Goal: Task Accomplishment & Management: Complete application form

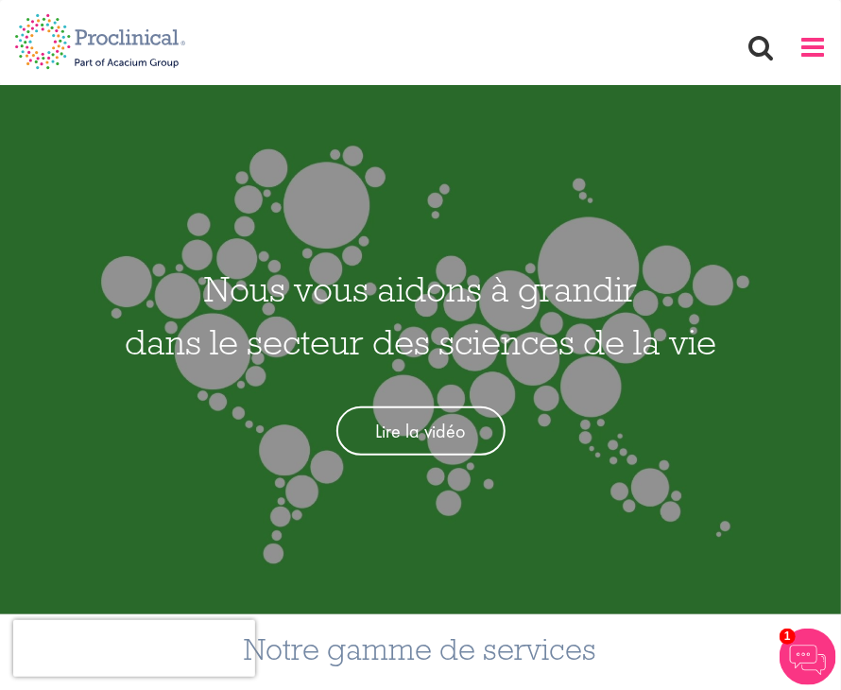
click at [824, 43] on span at bounding box center [812, 47] width 28 height 28
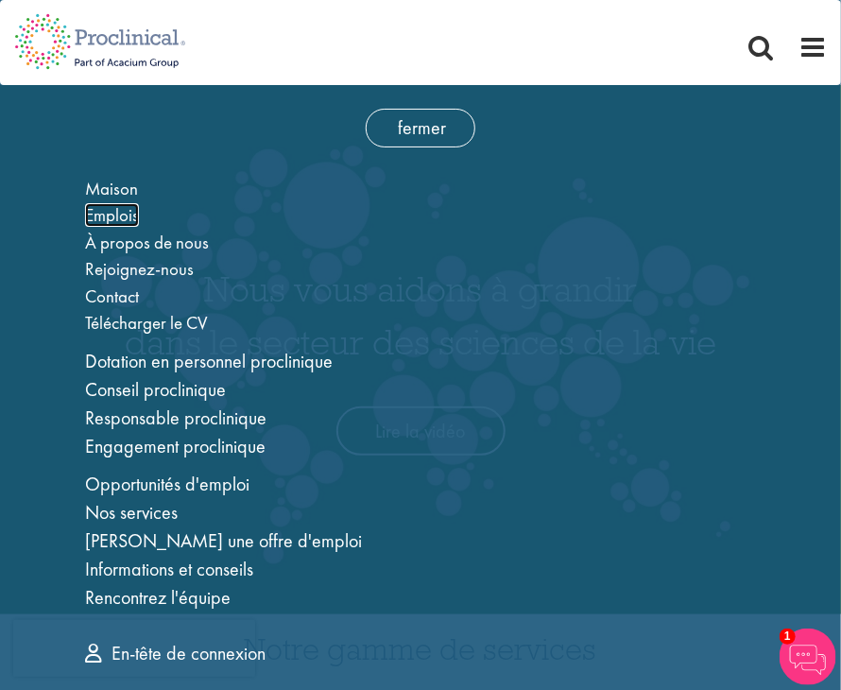
click at [114, 210] on font "Emplois" at bounding box center [112, 215] width 54 height 24
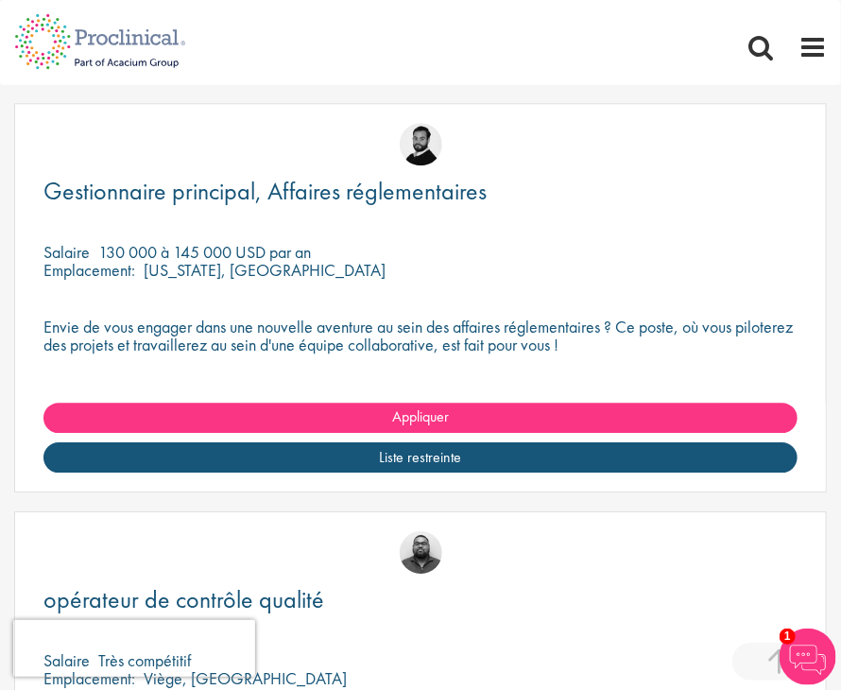
scroll to position [1405, 0]
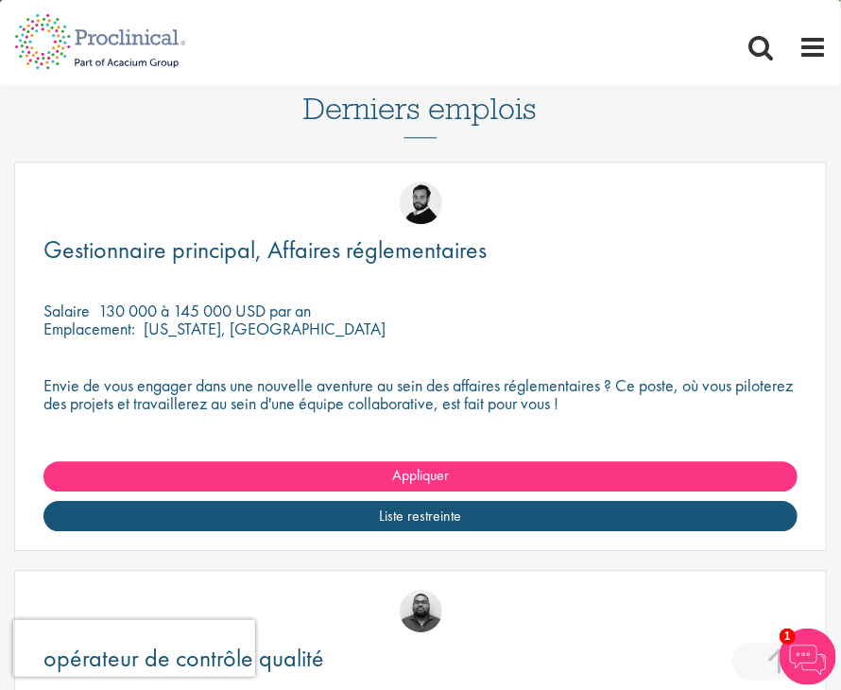
scroll to position [1339, 0]
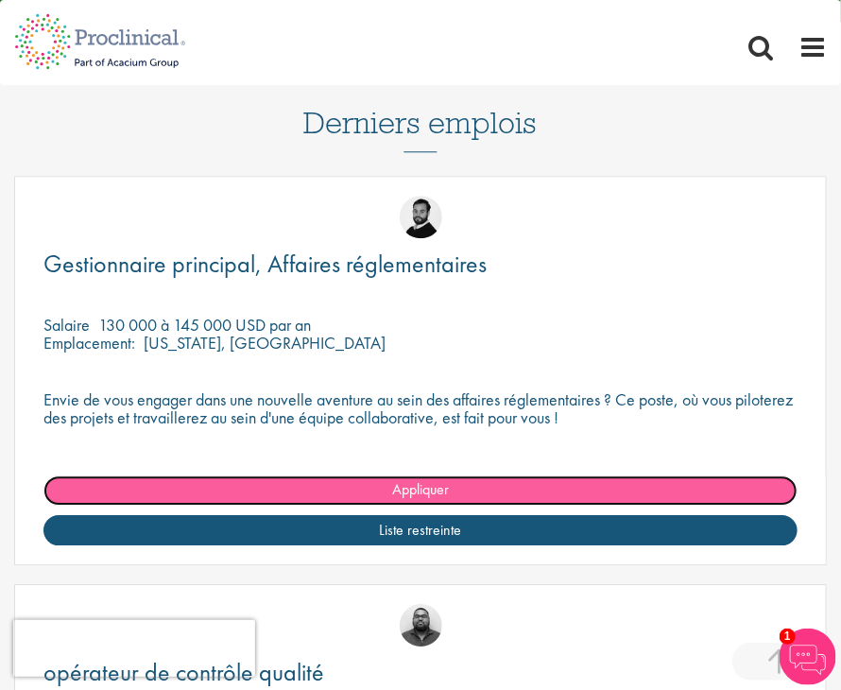
click at [431, 492] on font "Appliquer" at bounding box center [420, 489] width 57 height 20
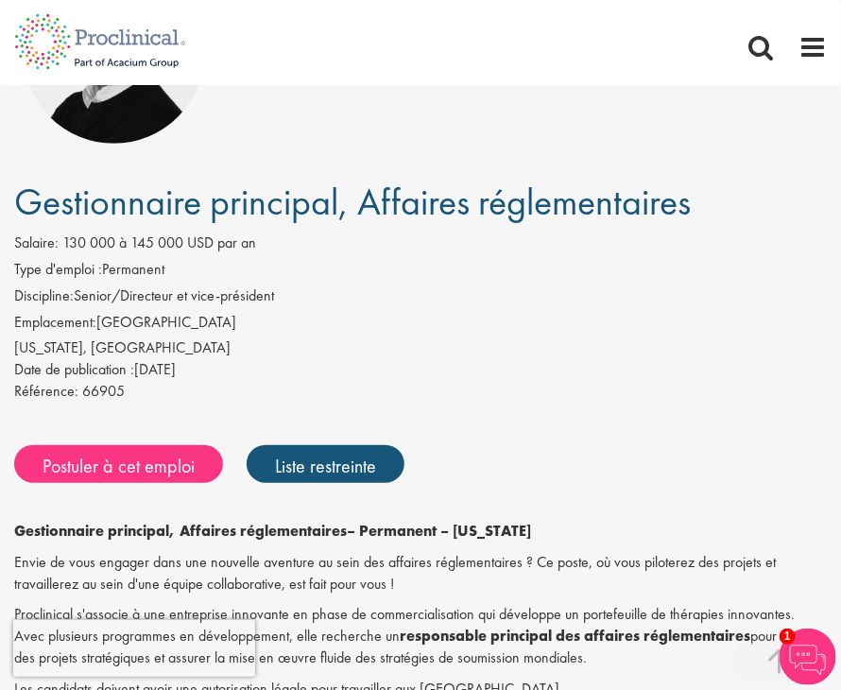
scroll to position [321, 0]
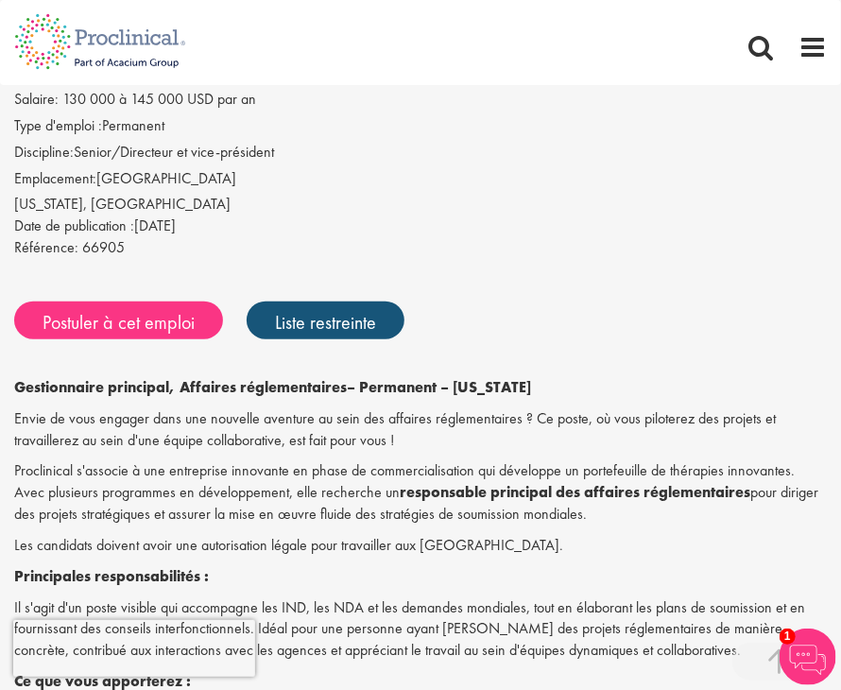
click at [549, 224] on div "Date de publication : 05 sept. 2025" at bounding box center [420, 226] width 813 height 22
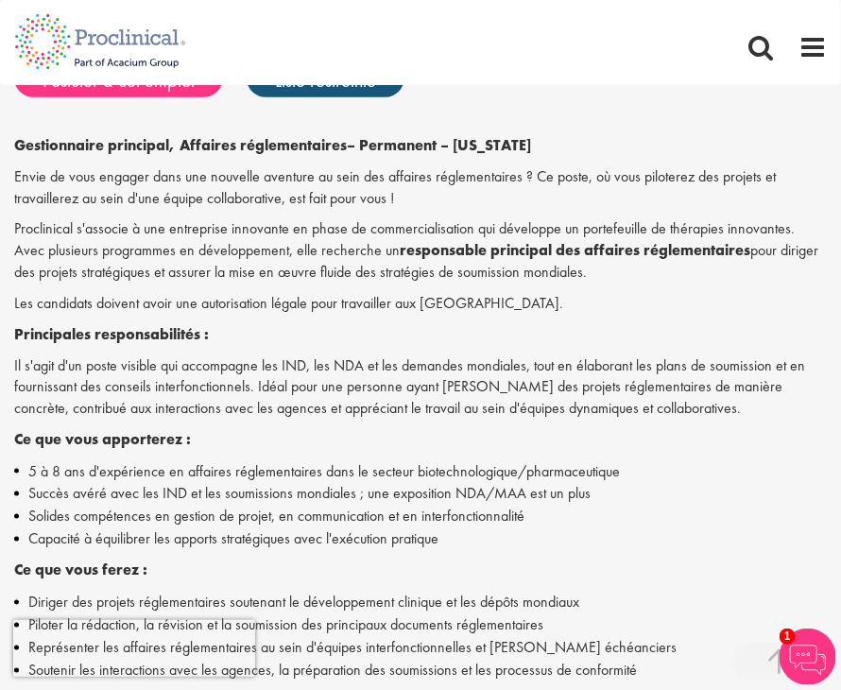
scroll to position [571, 0]
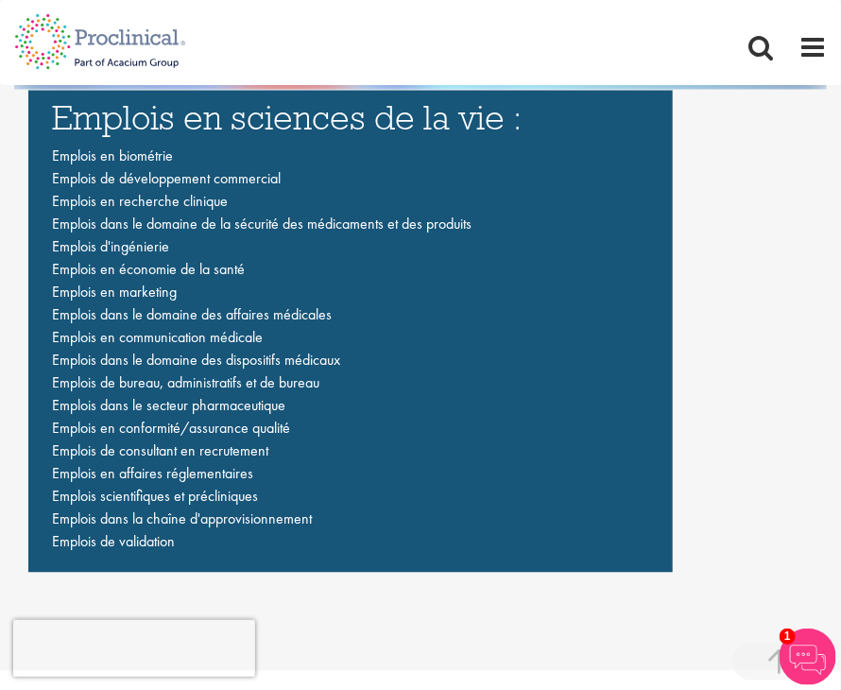
scroll to position [3065, 0]
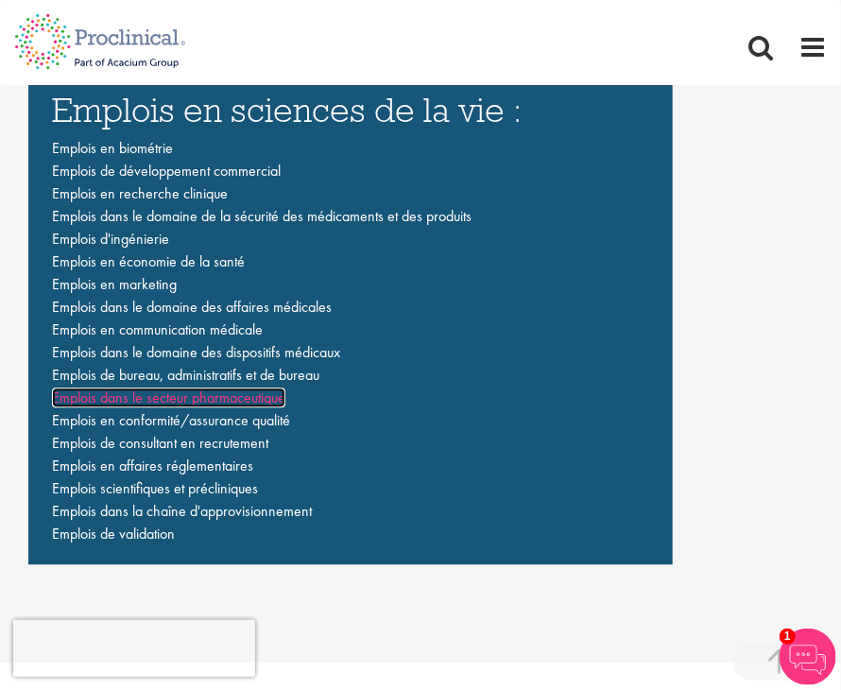
click at [259, 401] on font "Emplois dans le secteur pharmaceutique" at bounding box center [168, 398] width 233 height 20
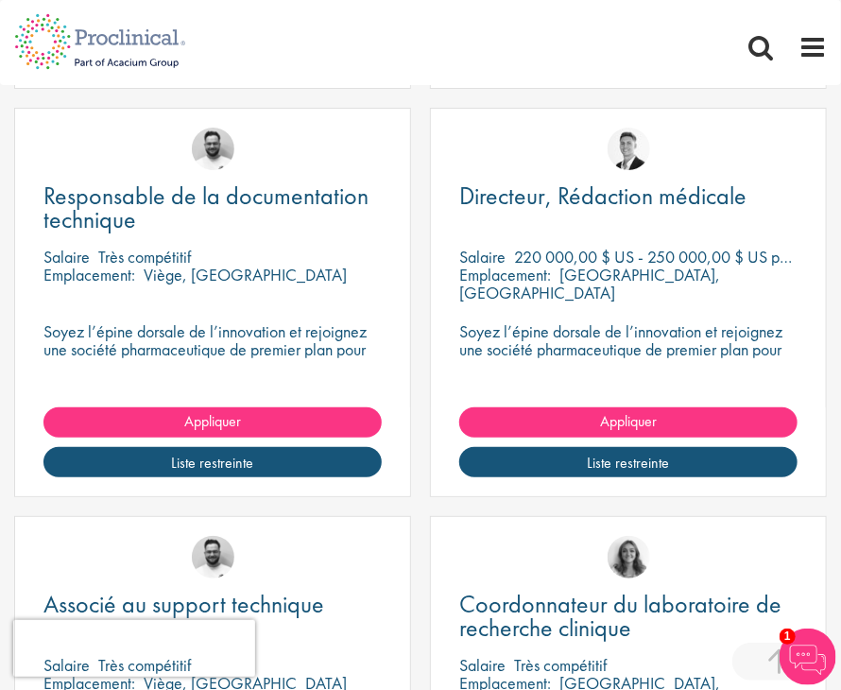
scroll to position [2067, 0]
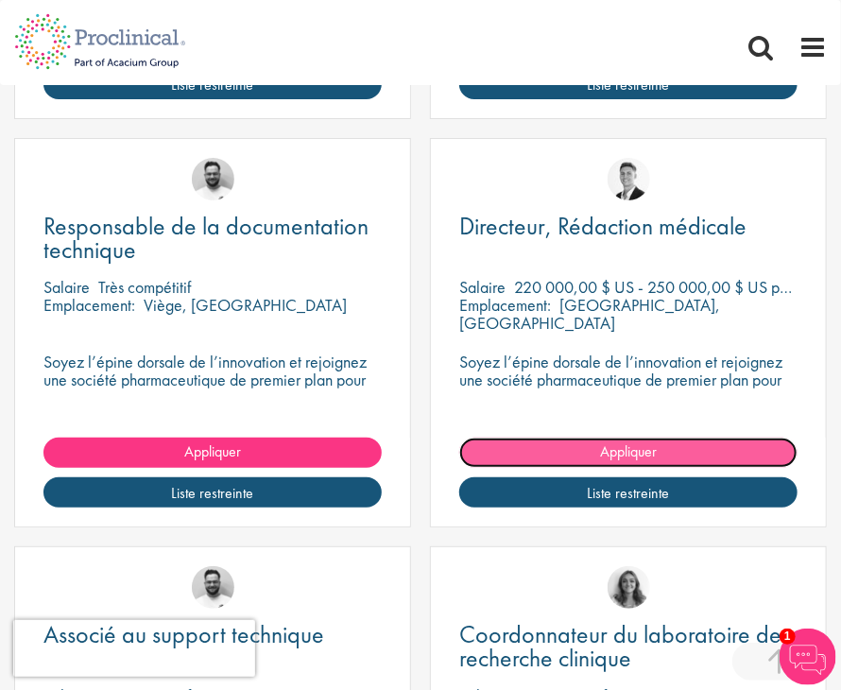
click at [569, 450] on link "Appliquer" at bounding box center [628, 452] width 338 height 30
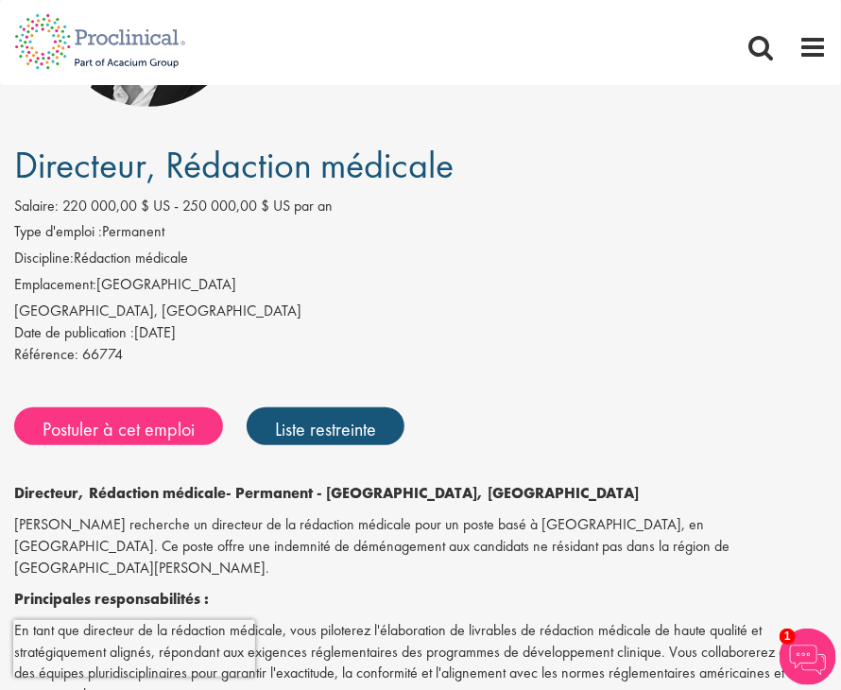
scroll to position [219, 0]
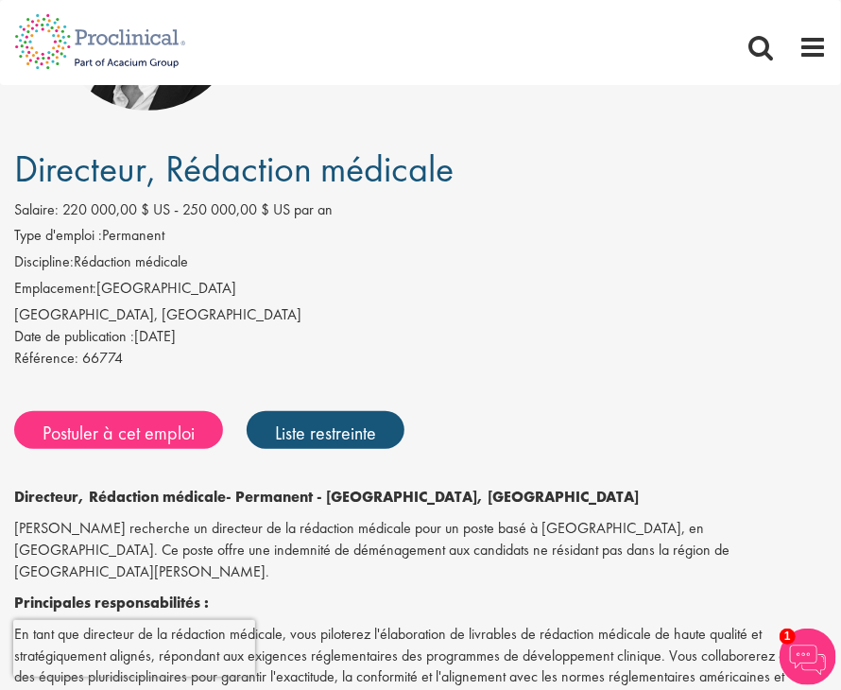
click at [295, 269] on li "Discipline: Rédaction médicale" at bounding box center [420, 264] width 813 height 26
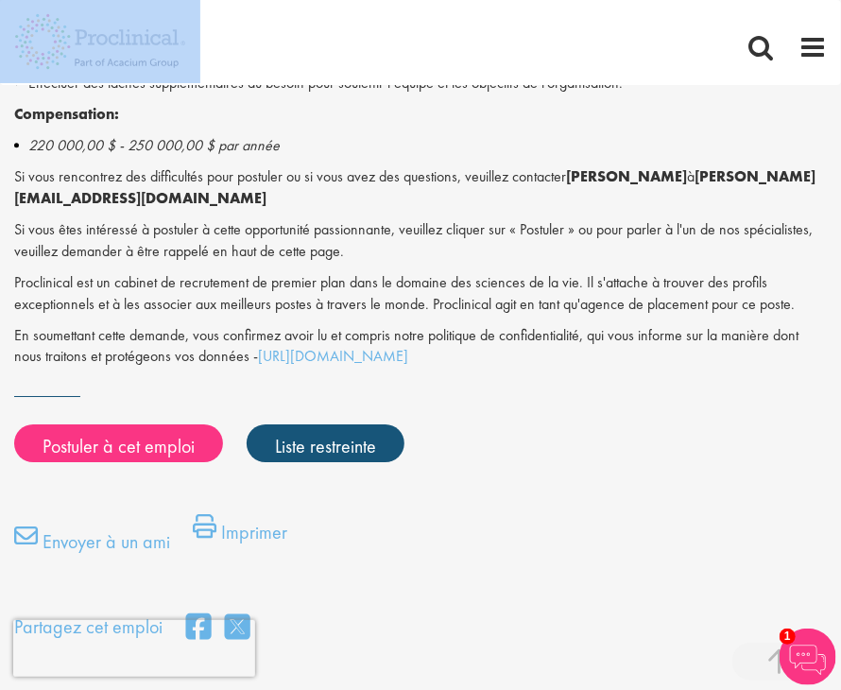
scroll to position [1617, 0]
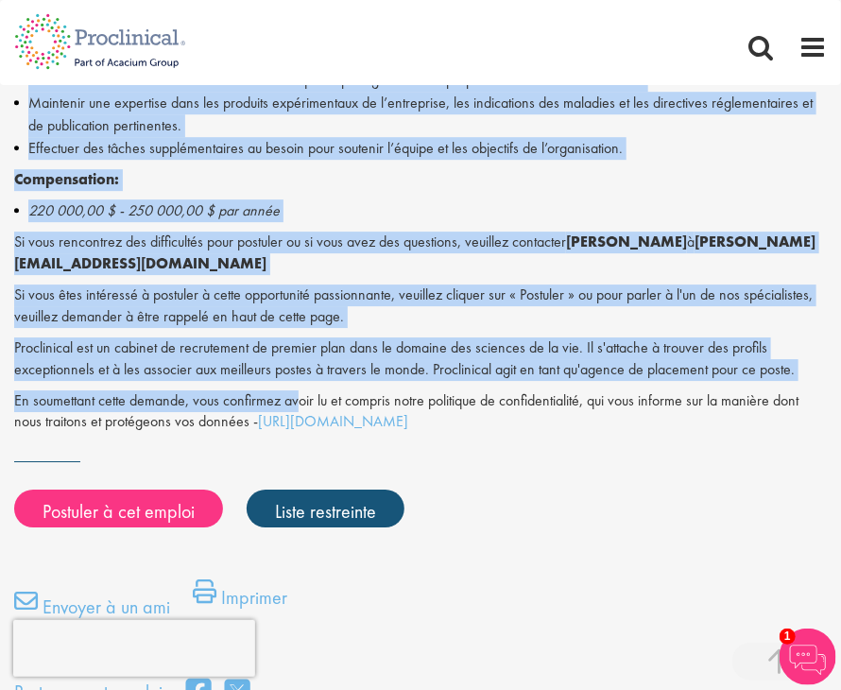
drag, startPoint x: 16, startPoint y: 489, endPoint x: 301, endPoint y: 383, distance: 304.7
copy div "Directeur, Rédaction médicale - Permanent - Californie, Foster City Proclinical…"
click at [325, 231] on font "Si vous rencontrez des difficultés pour postuler ou si vous avez des questions,…" at bounding box center [290, 241] width 552 height 20
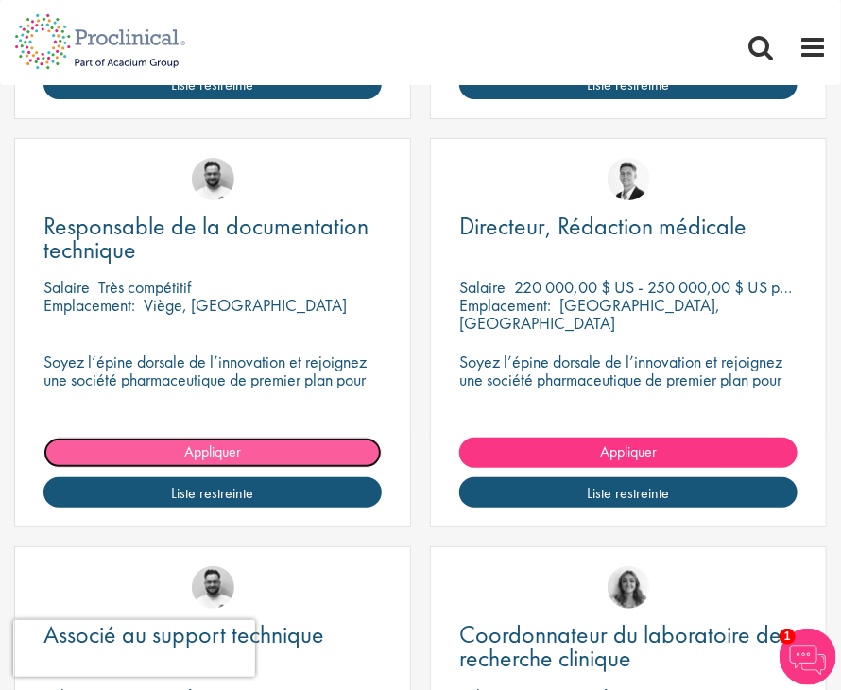
click at [173, 449] on link "Appliquer" at bounding box center [212, 452] width 338 height 30
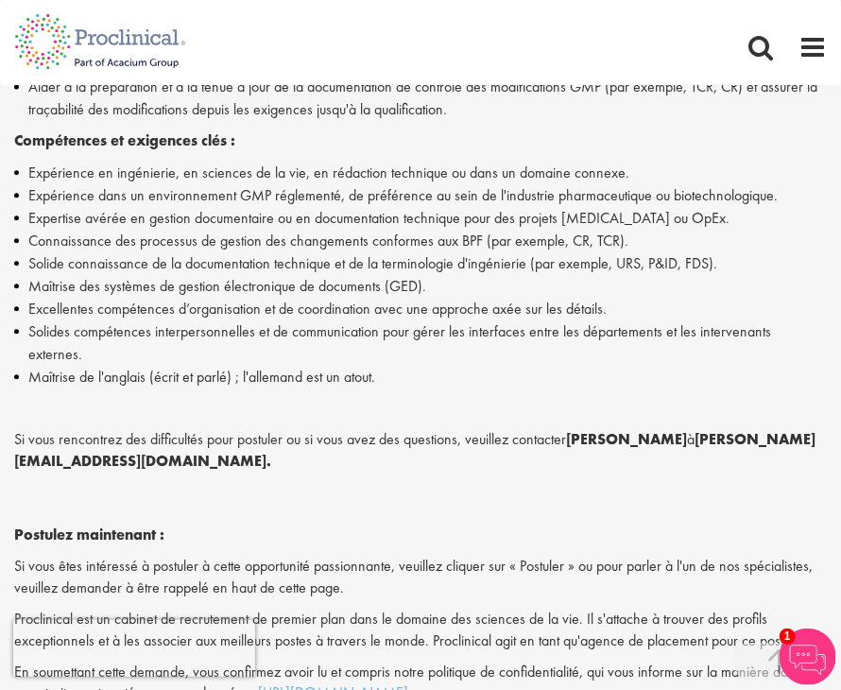
scroll to position [1163, 0]
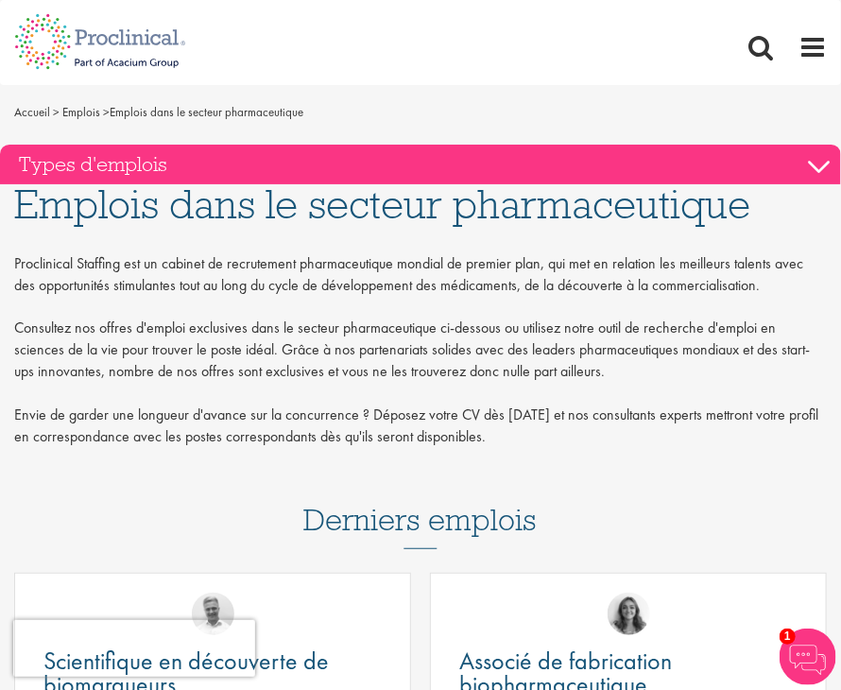
click at [813, 178] on h3 "Types d'emplois" at bounding box center [420, 165] width 841 height 40
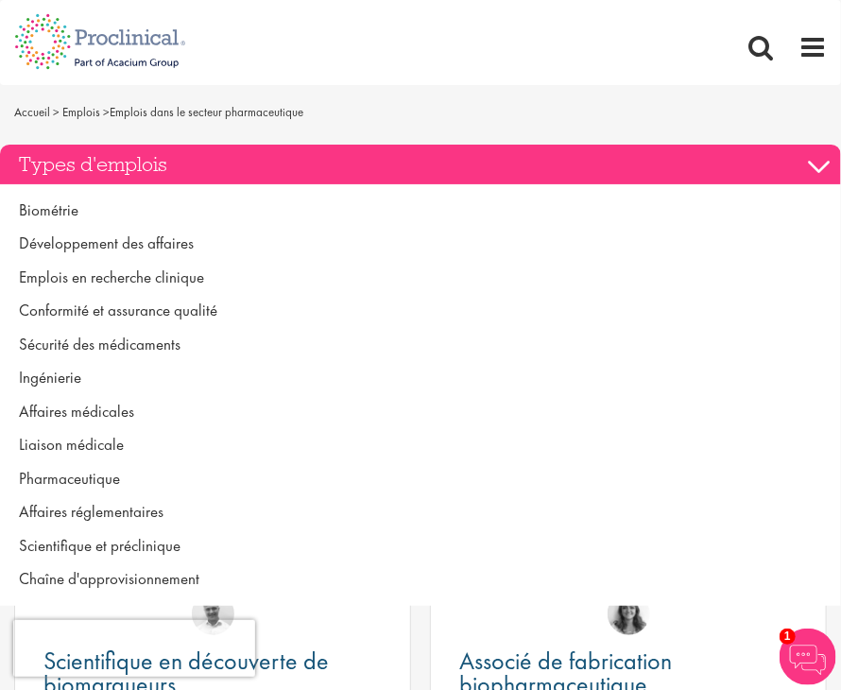
click at [813, 178] on h3 "Types d'emplois" at bounding box center [420, 165] width 841 height 40
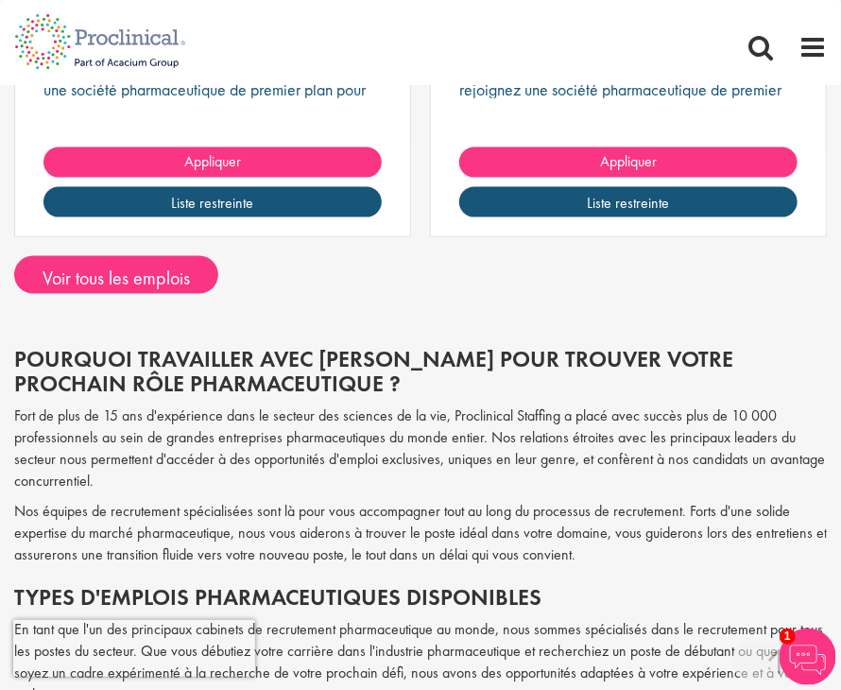
scroll to position [2774, 0]
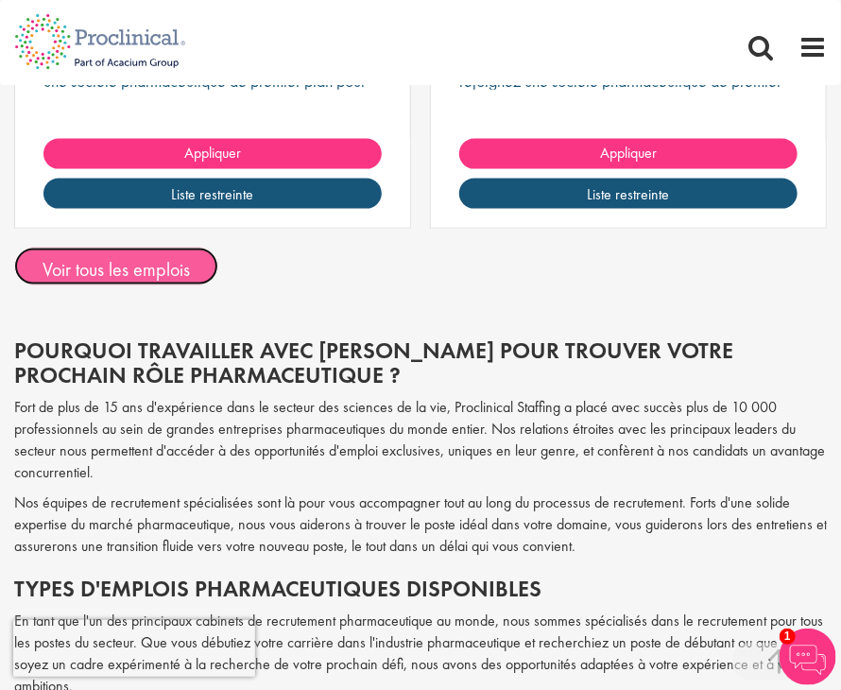
click at [94, 269] on font "Voir tous les emplois" at bounding box center [116, 269] width 147 height 25
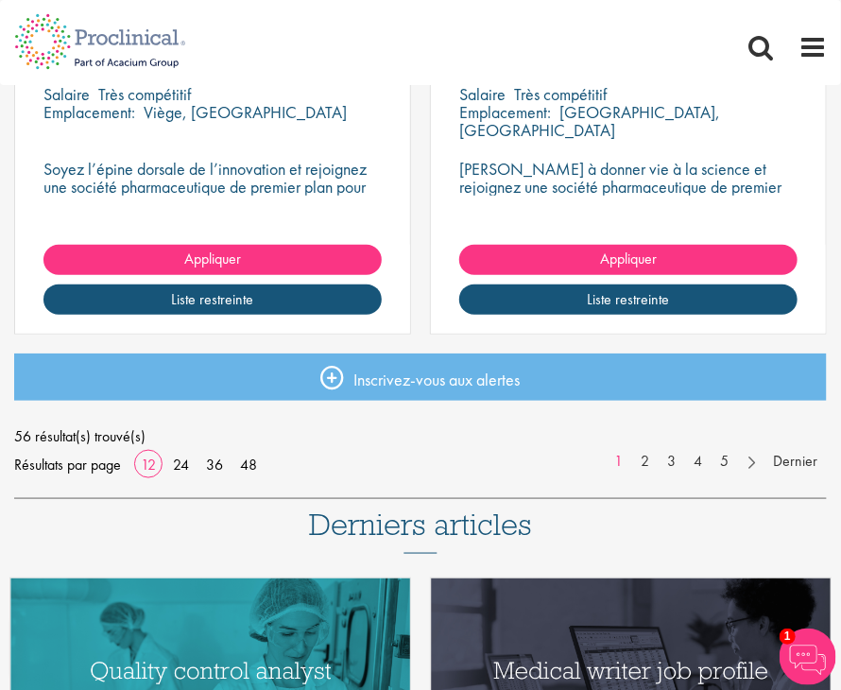
scroll to position [2503, 0]
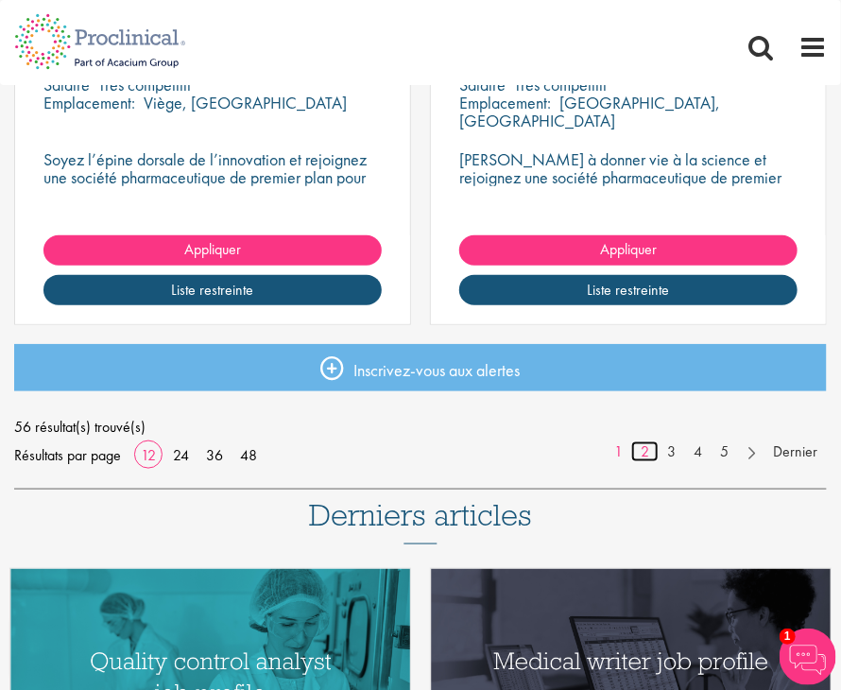
click at [647, 449] on font "2" at bounding box center [645, 451] width 9 height 20
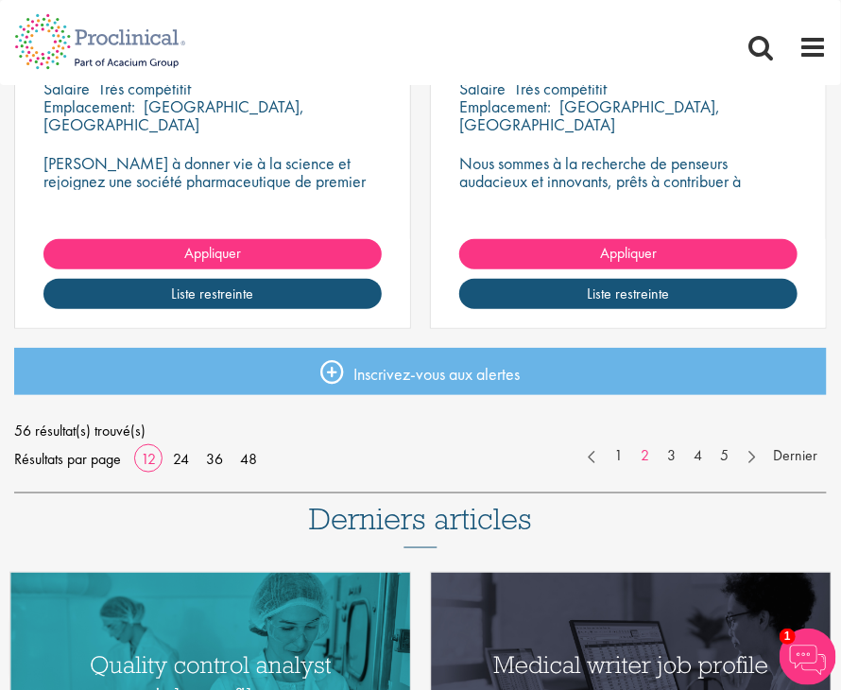
scroll to position [2505, 0]
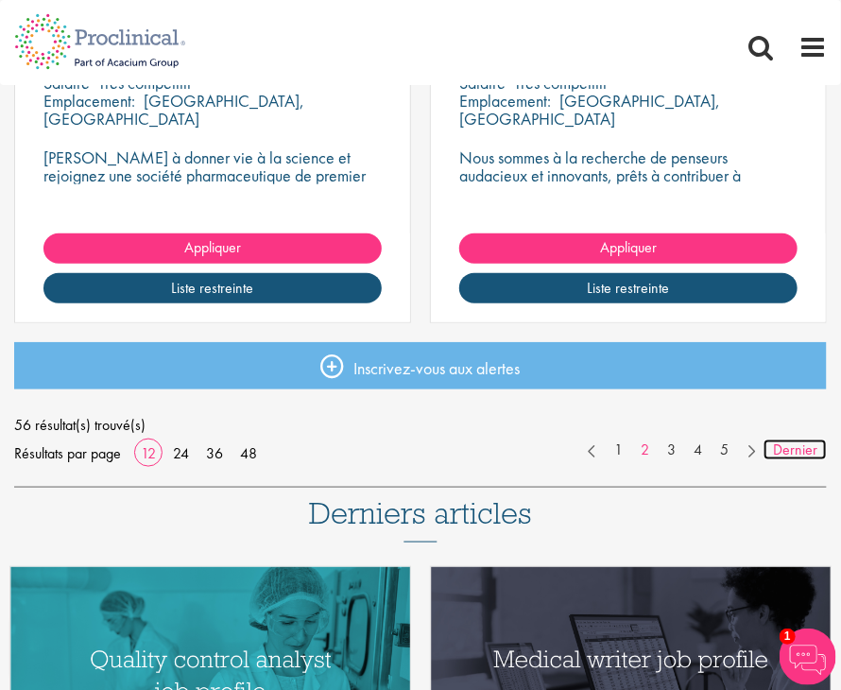
click at [797, 446] on font "Dernier" at bounding box center [795, 449] width 44 height 20
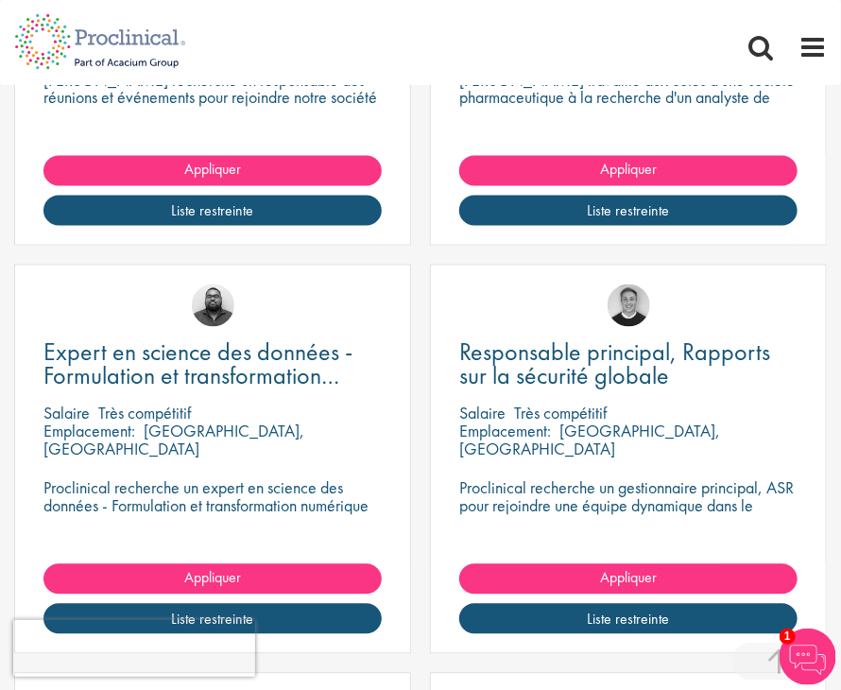
scroll to position [946, 0]
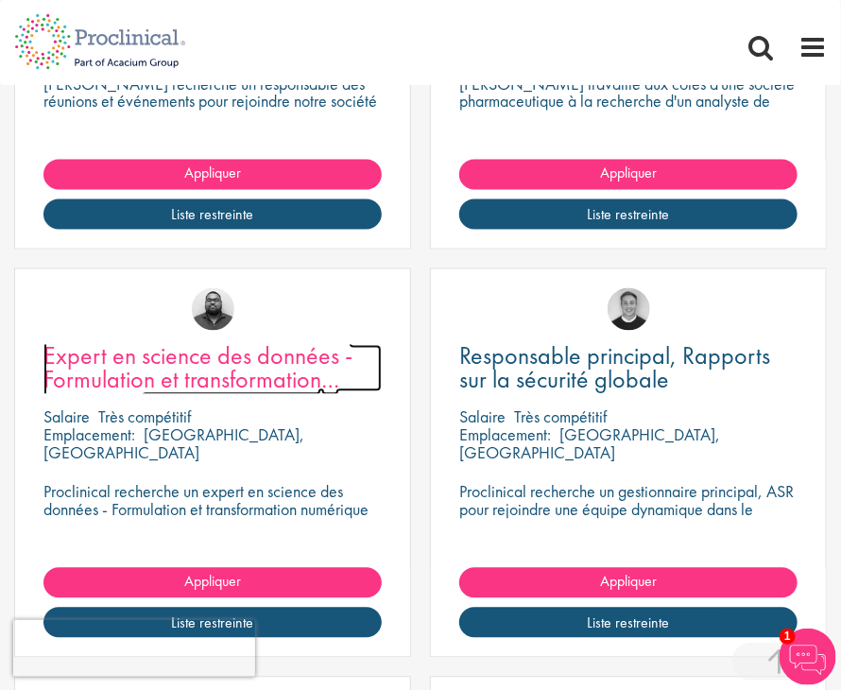
click at [200, 357] on font "Expert en science des données - Formulation et transformation numérique" at bounding box center [197, 379] width 309 height 79
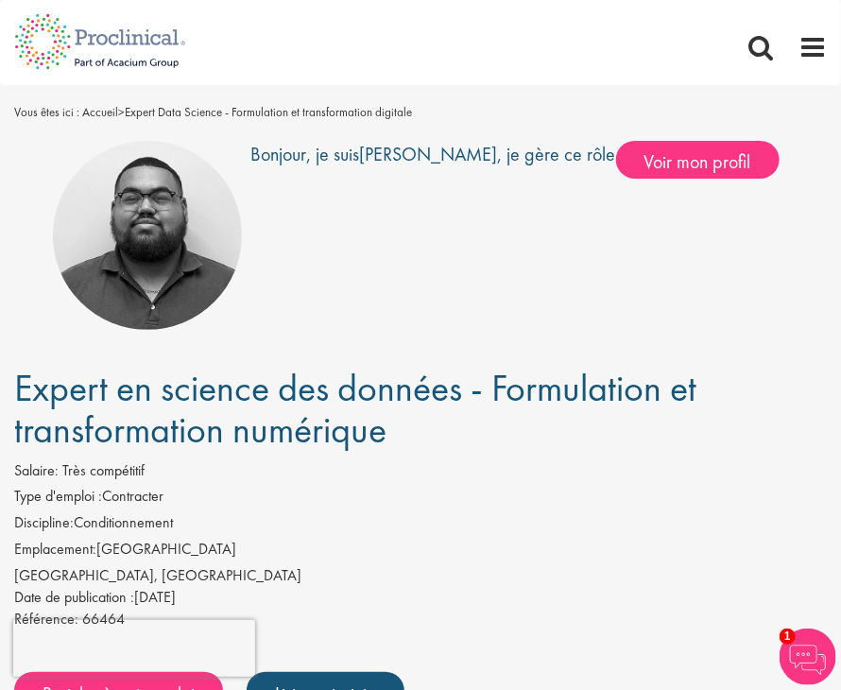
click at [303, 445] on font "Expert en science des données - Formulation et transformation numérique" at bounding box center [355, 409] width 682 height 90
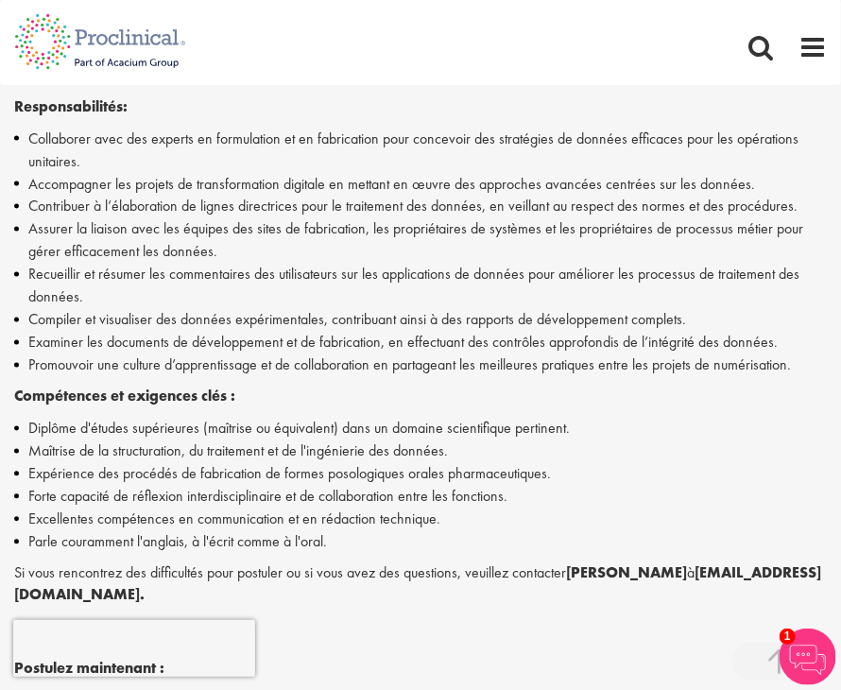
scroll to position [869, 0]
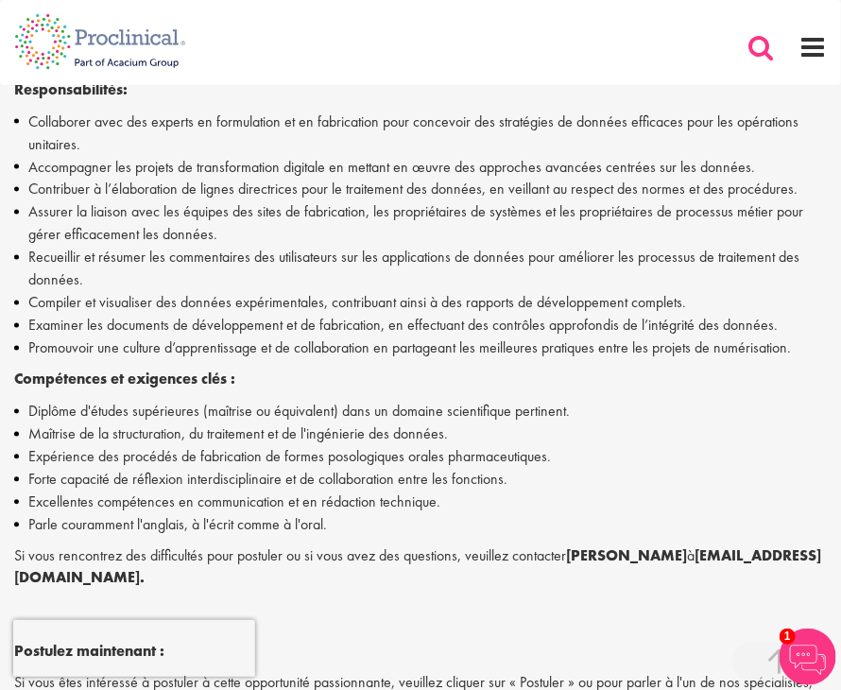
click at [748, 49] on span at bounding box center [760, 47] width 28 height 28
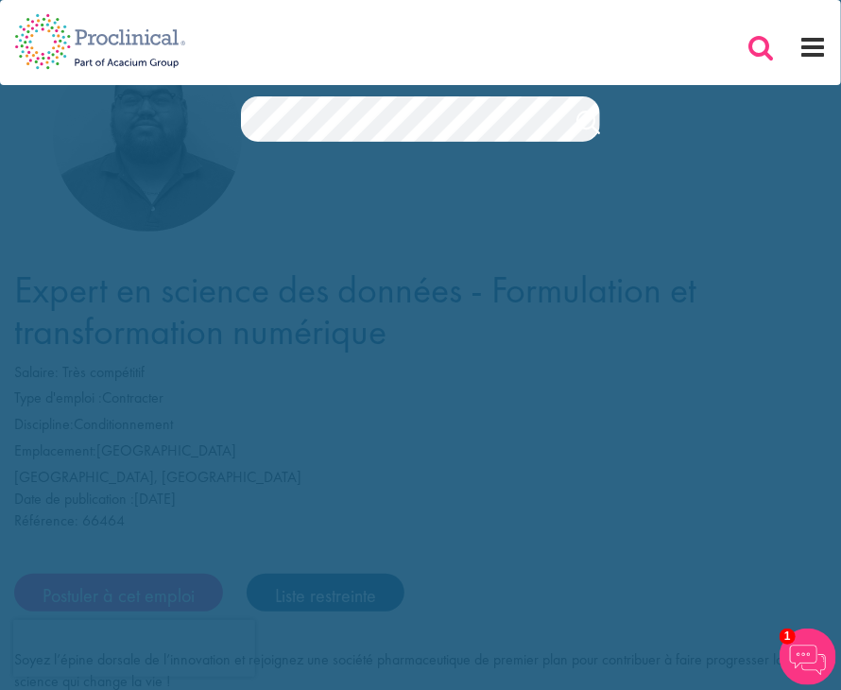
scroll to position [0, 0]
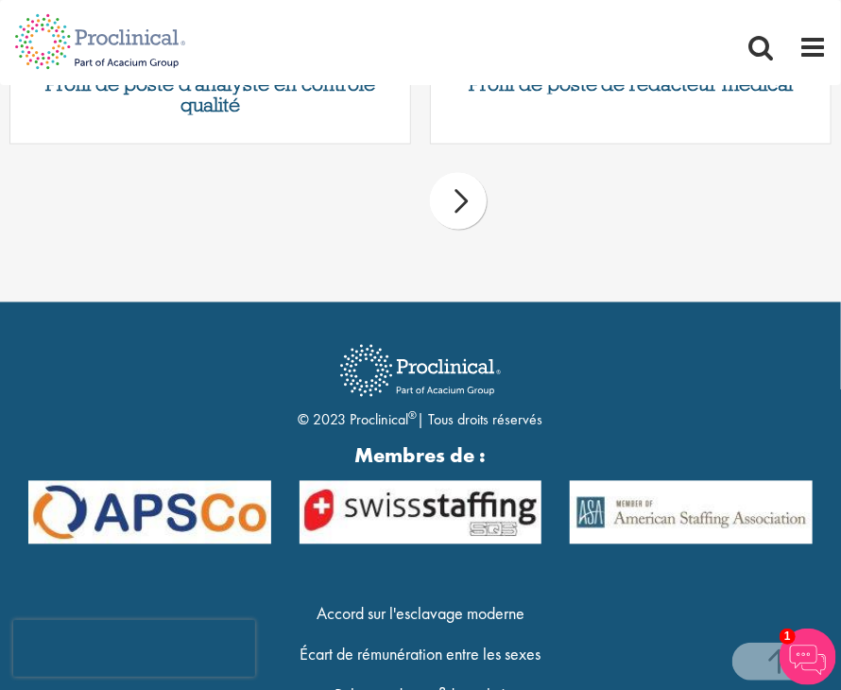
scroll to position [814, 0]
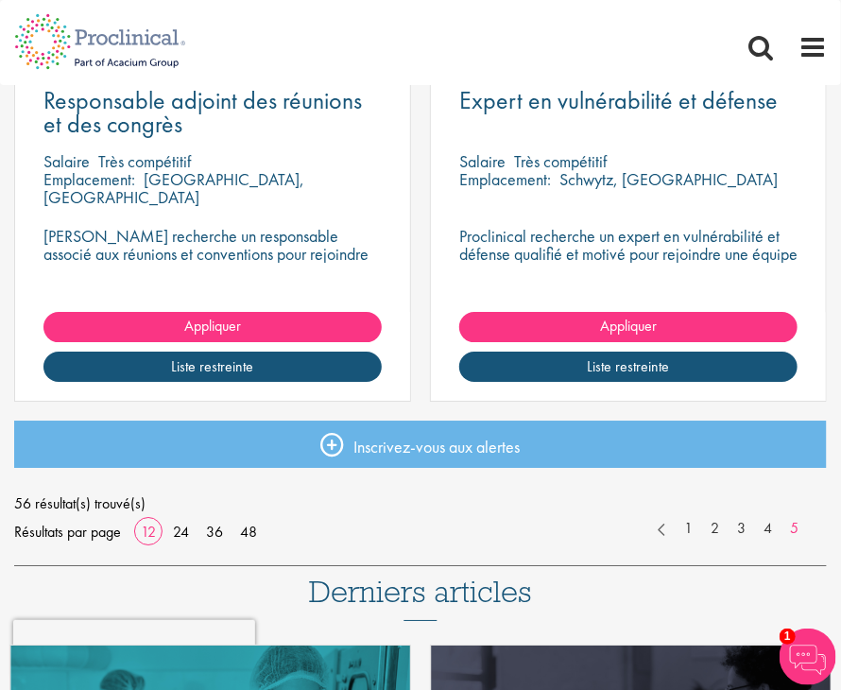
scroll to position [1650, 0]
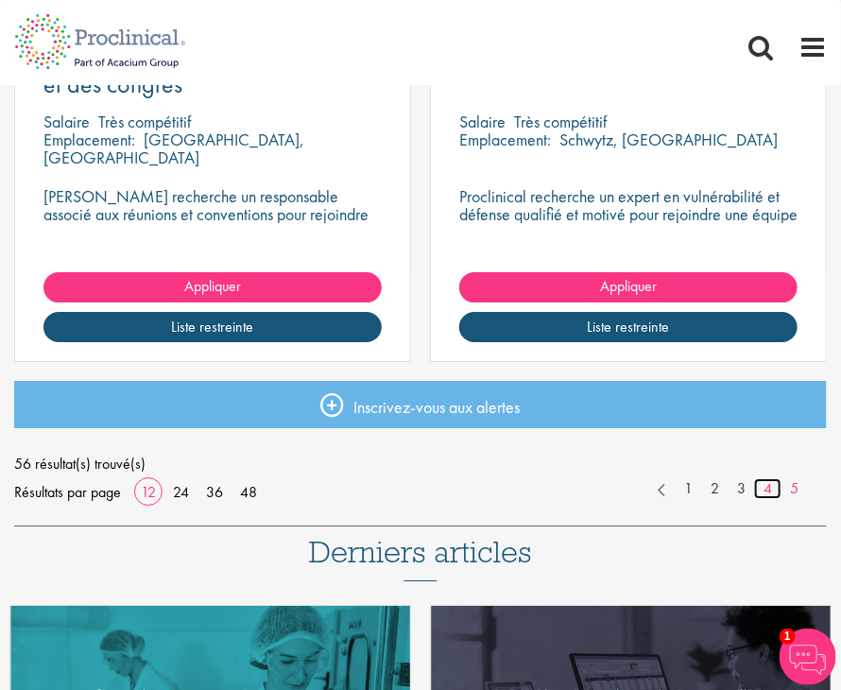
click at [764, 486] on font "4" at bounding box center [767, 488] width 9 height 20
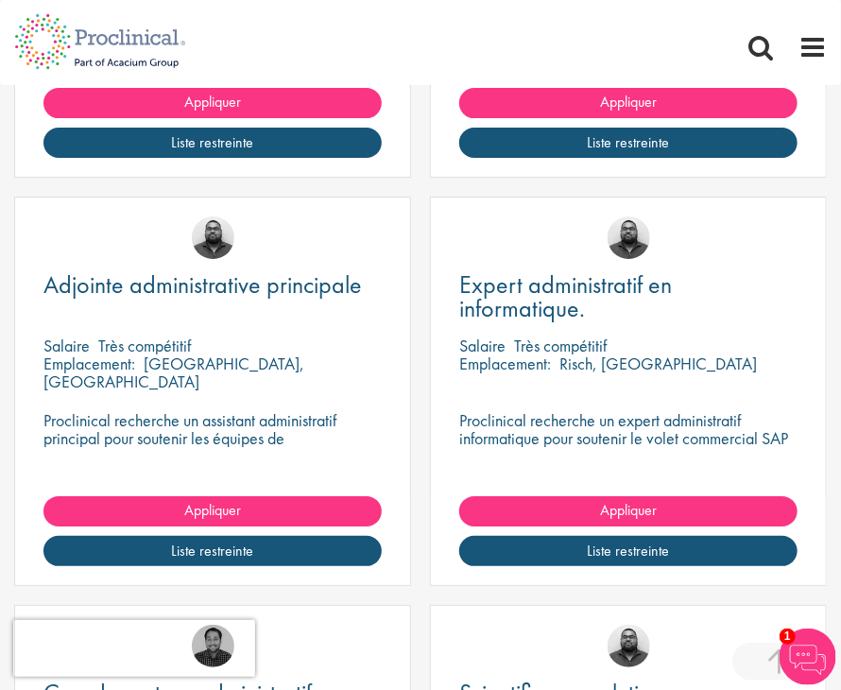
scroll to position [1815, 0]
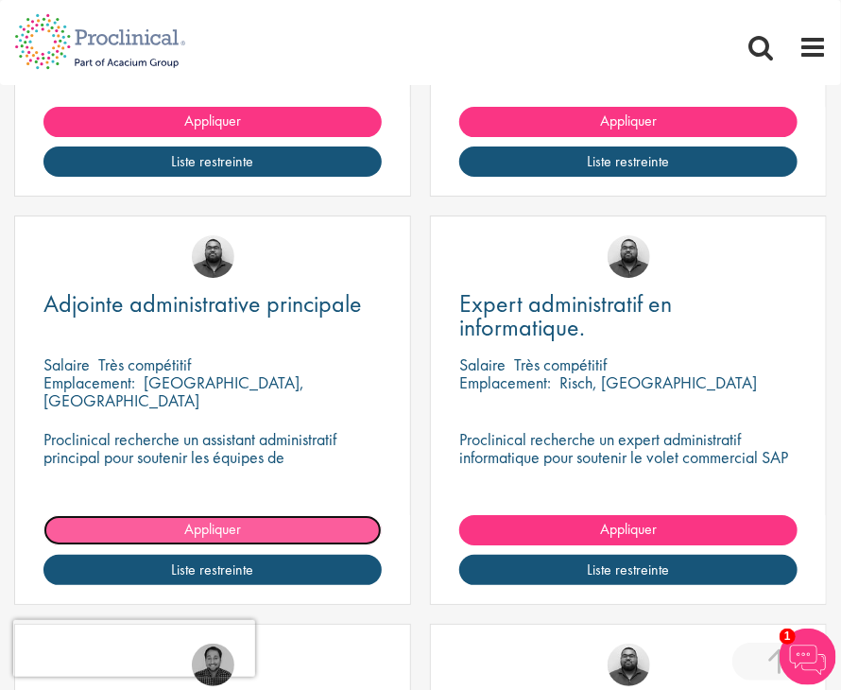
click at [255, 519] on link "Appliquer" at bounding box center [212, 530] width 338 height 30
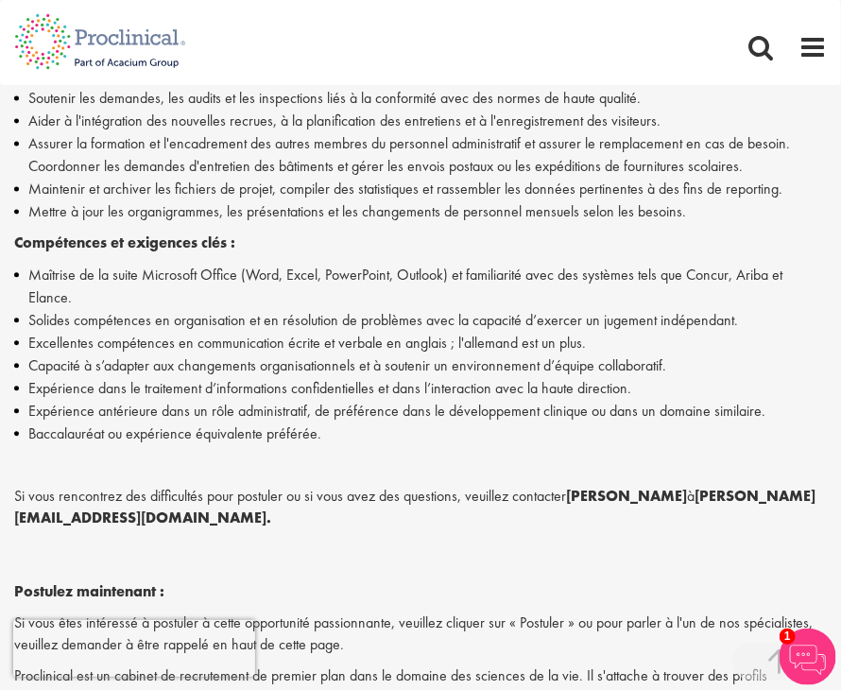
scroll to position [1058, 0]
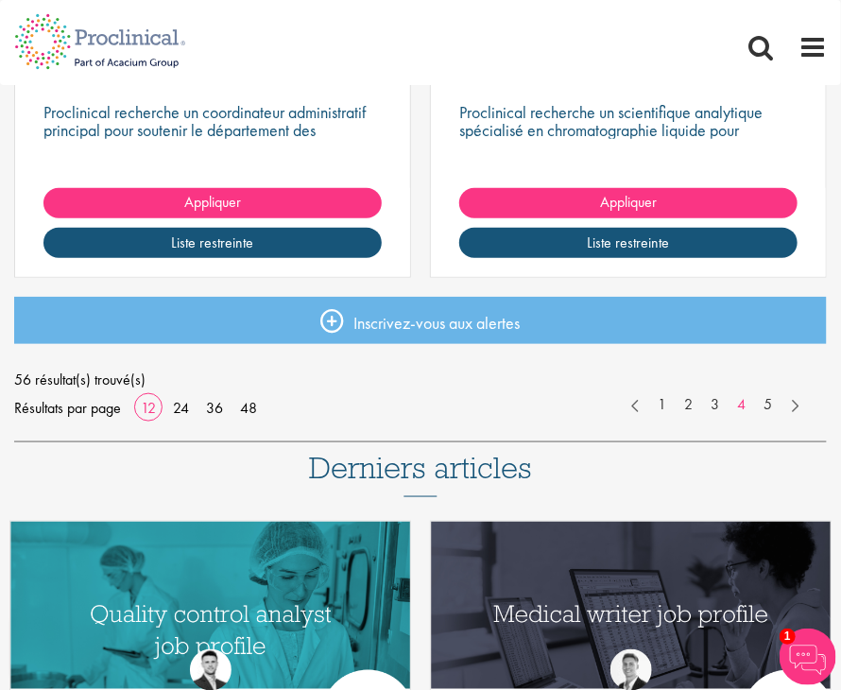
scroll to position [2555, 0]
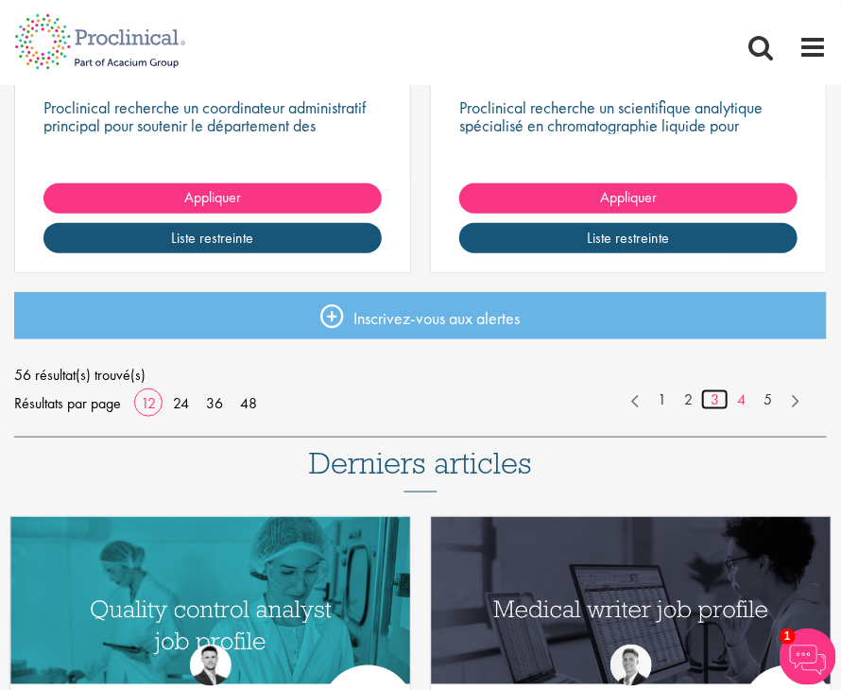
click at [714, 399] on font "3" at bounding box center [715, 399] width 9 height 20
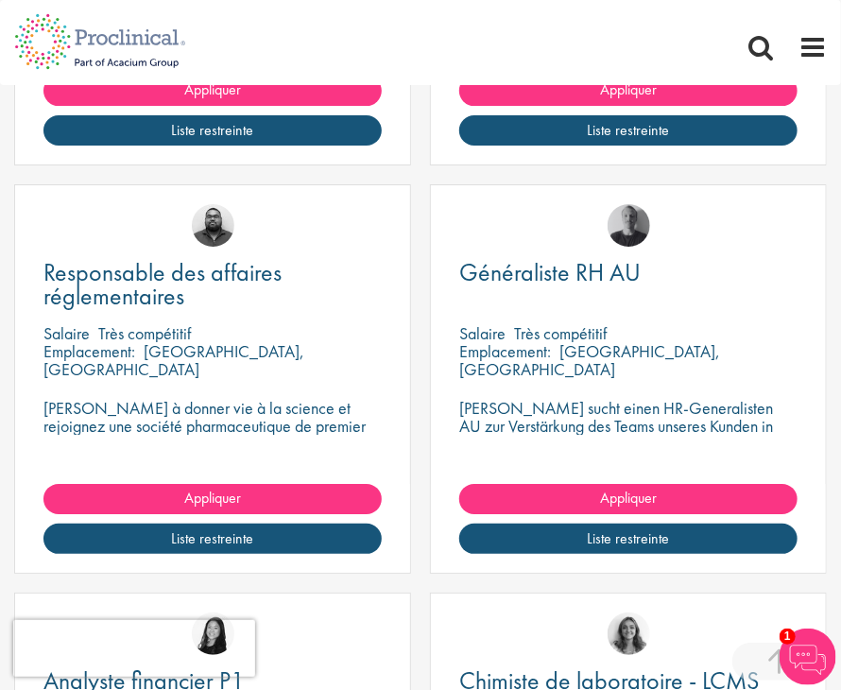
scroll to position [1837, 0]
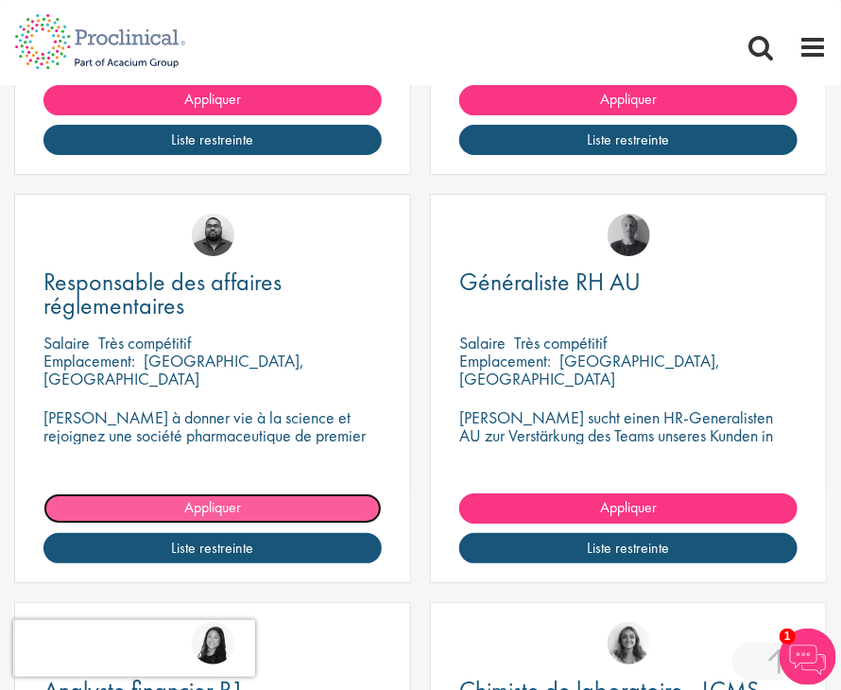
click at [274, 509] on link "Appliquer" at bounding box center [212, 508] width 338 height 30
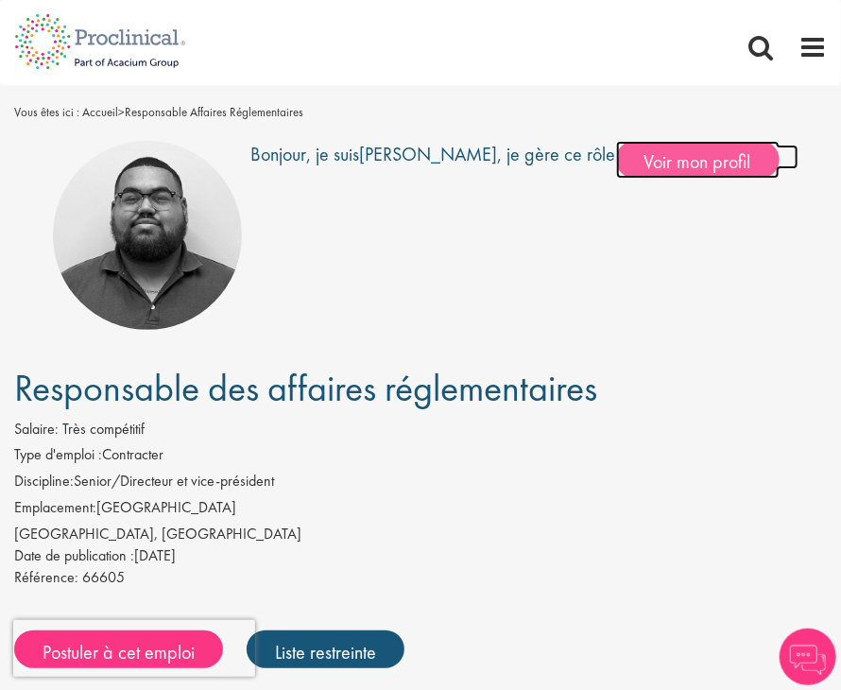
click at [661, 153] on font "Voir mon profil" at bounding box center [697, 161] width 107 height 25
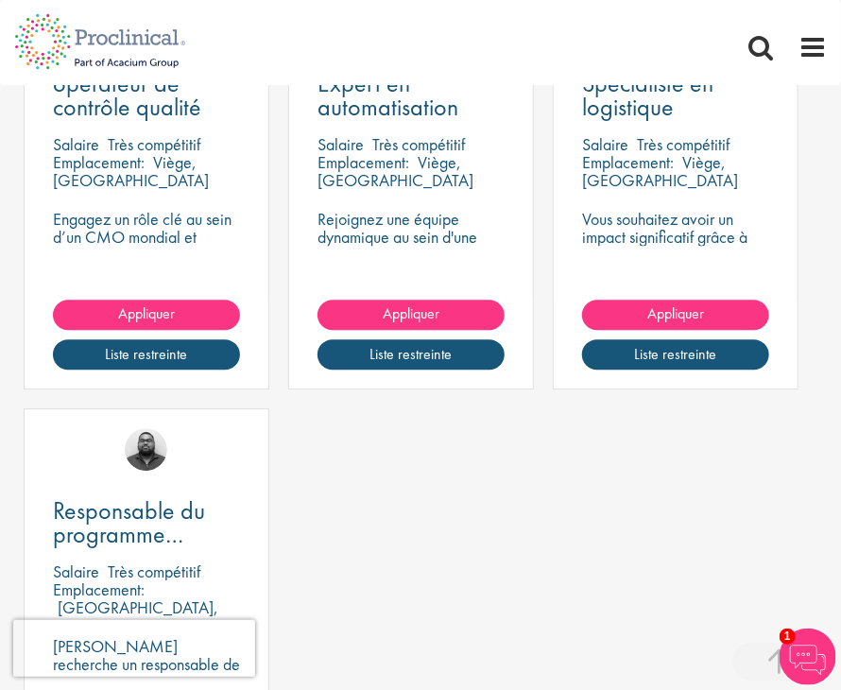
scroll to position [1407, 0]
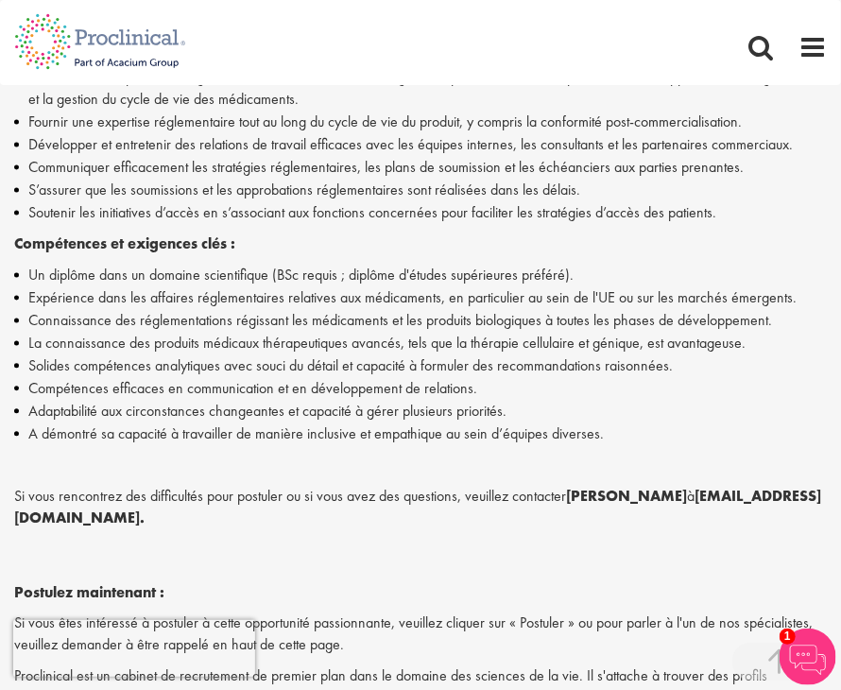
scroll to position [971, 0]
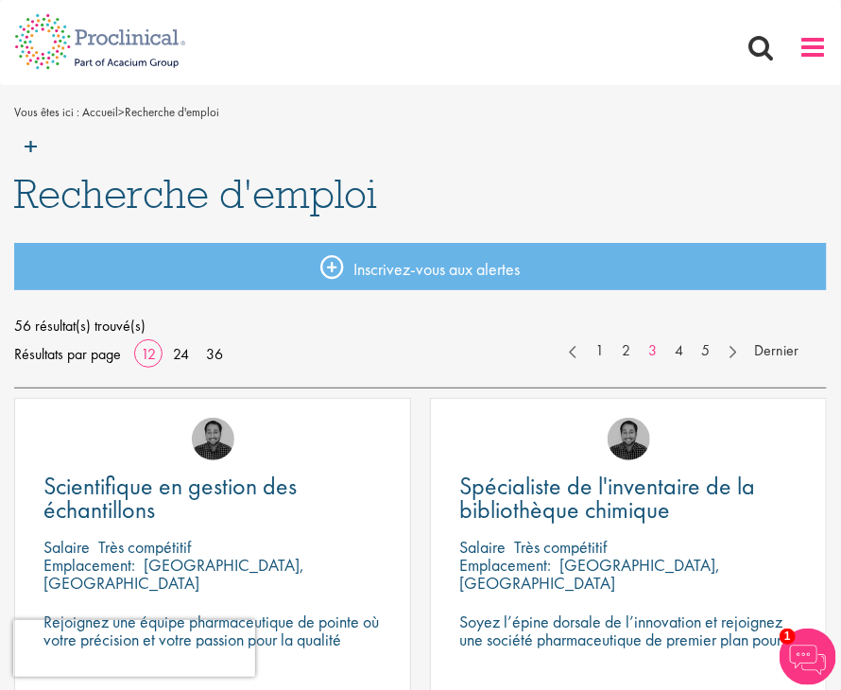
click at [820, 46] on span at bounding box center [812, 47] width 28 height 28
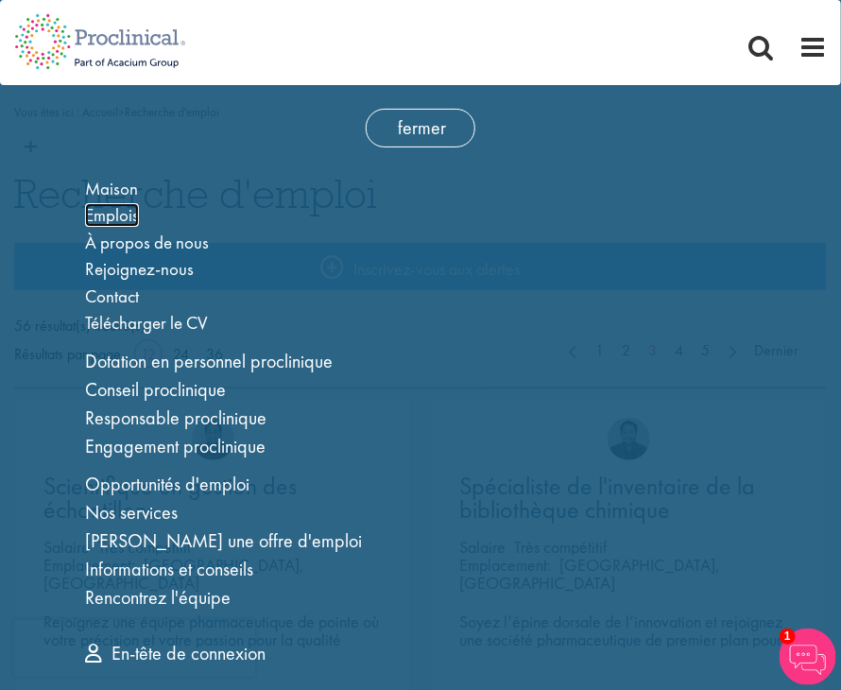
click at [126, 214] on font "Emplois" at bounding box center [112, 215] width 54 height 24
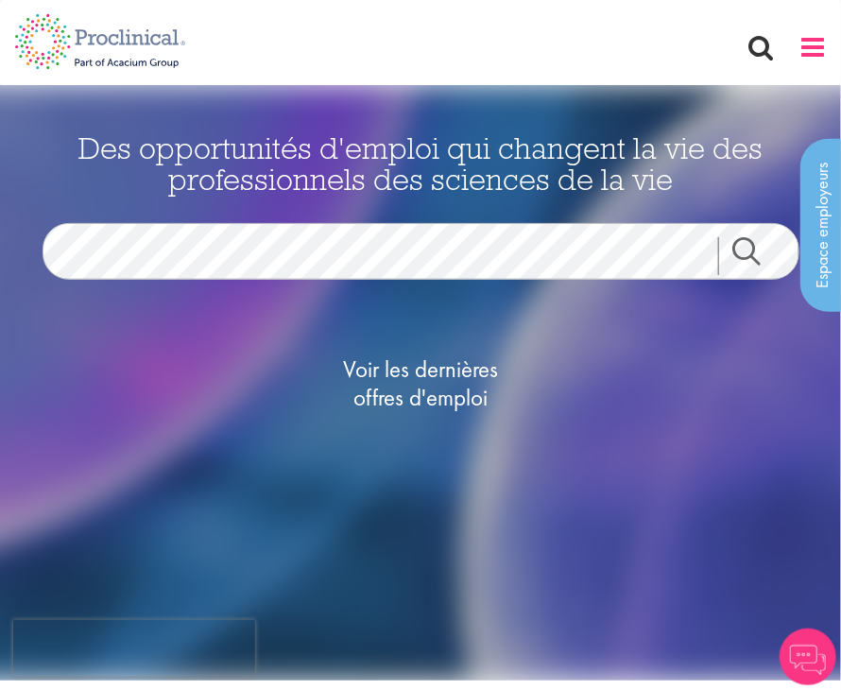
click at [802, 48] on span at bounding box center [812, 47] width 28 height 28
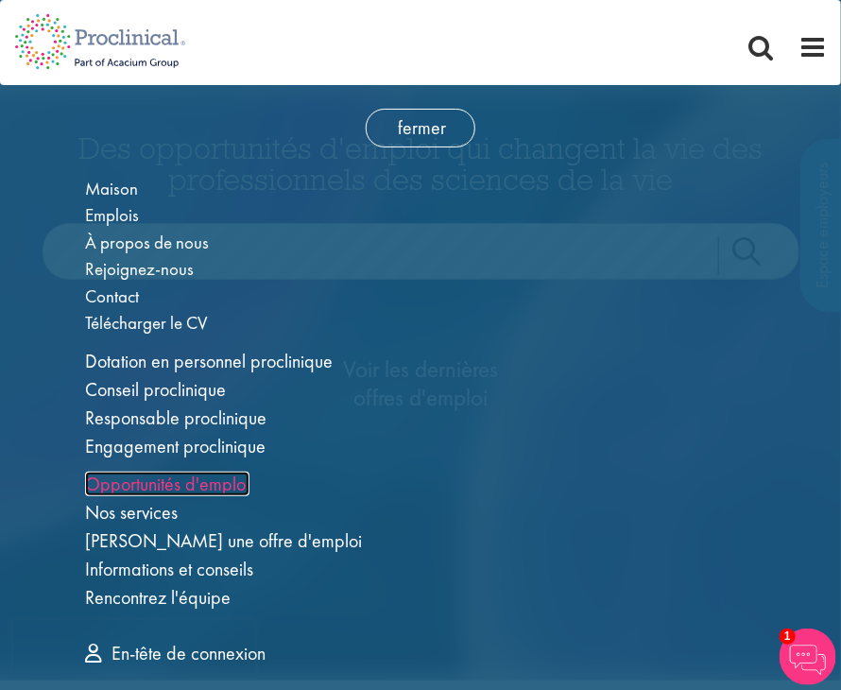
click at [190, 479] on font "Opportunités d'emploi" at bounding box center [167, 483] width 164 height 25
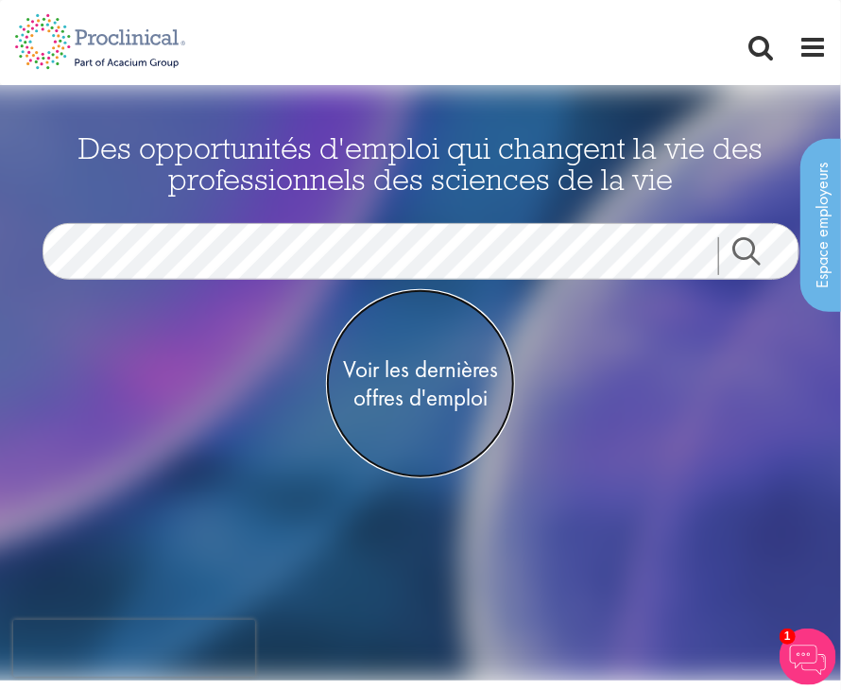
click at [449, 368] on font "Voir les dernières" at bounding box center [420, 368] width 155 height 31
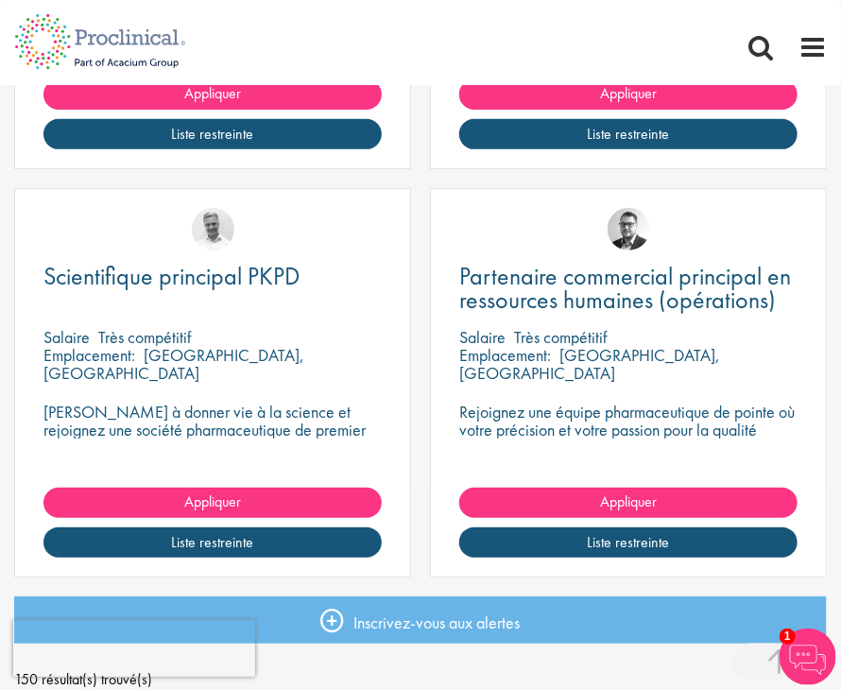
scroll to position [2279, 0]
